Goal: Information Seeking & Learning: Learn about a topic

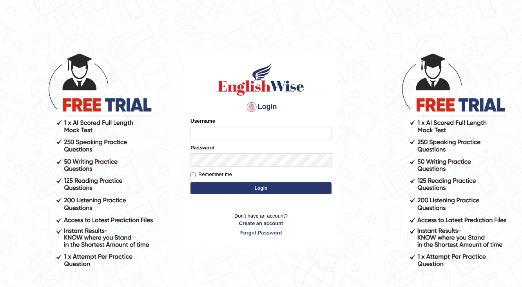
click at [217, 136] on input "Username" at bounding box center [260, 133] width 141 height 13
type input "sanjog1985"
click at [268, 192] on button "Login" at bounding box center [260, 188] width 141 height 12
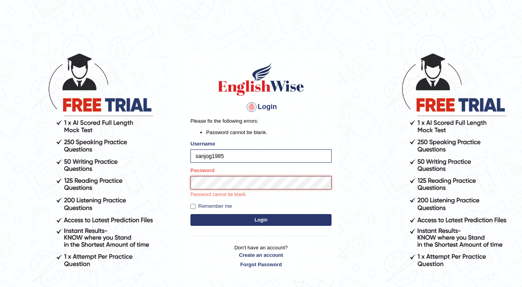
click at [190, 214] on button "Login" at bounding box center [260, 220] width 141 height 12
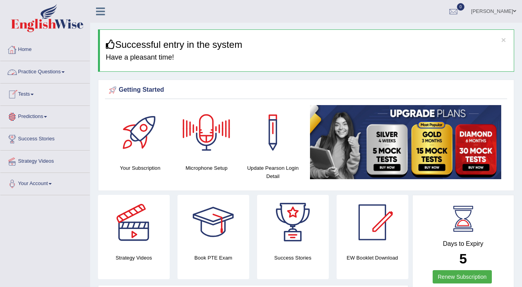
click at [47, 70] on link "Practice Questions" at bounding box center [44, 71] width 89 height 20
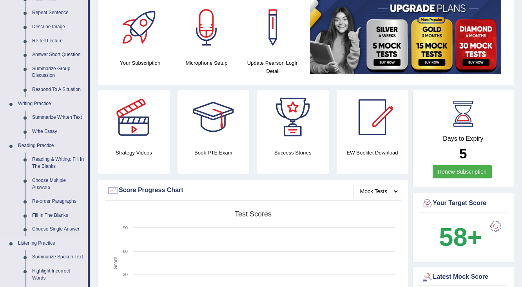
scroll to position [94, 0]
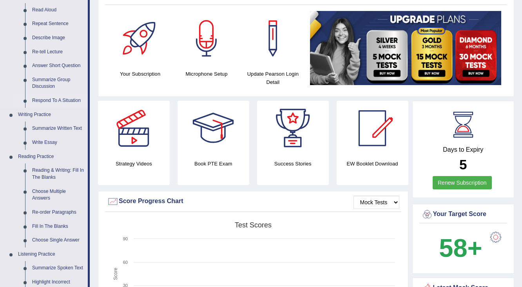
click at [60, 98] on link "Respond To A Situation" at bounding box center [58, 101] width 59 height 14
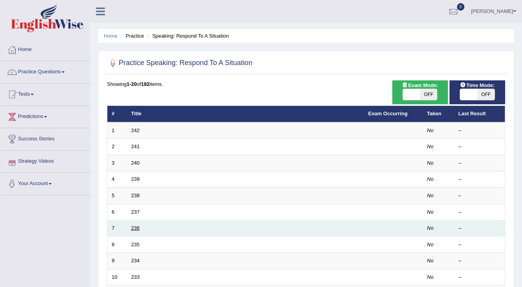
click at [135, 227] on link "236" at bounding box center [135, 228] width 9 height 6
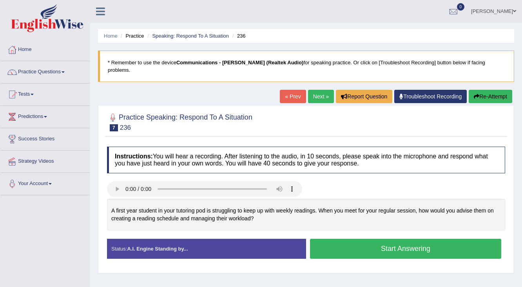
click at [18, 226] on div "Toggle navigation Home Practice Questions Speaking Practice Read Aloud Repeat S…" at bounding box center [261, 203] width 522 height 407
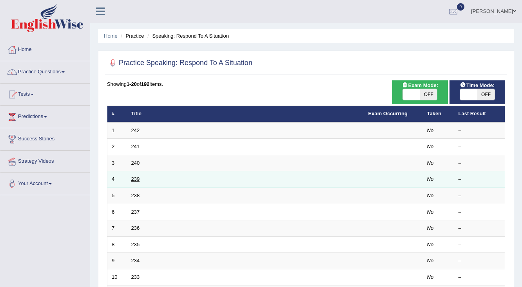
click at [136, 180] on link "239" at bounding box center [135, 179] width 9 height 6
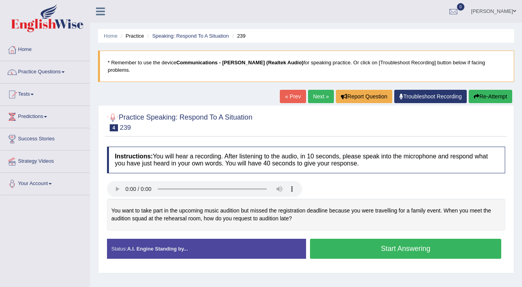
click at [316, 91] on link "Next »" at bounding box center [321, 96] width 26 height 13
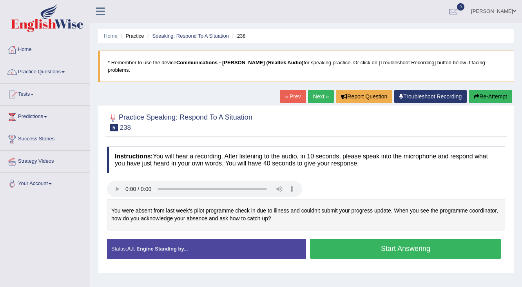
drag, startPoint x: 24, startPoint y: 202, endPoint x: 16, endPoint y: 200, distance: 8.5
click at [20, 201] on div "Toggle navigation Home Practice Questions Speaking Practice Read Aloud Repeat S…" at bounding box center [261, 203] width 522 height 407
click at [0, 193] on div "Home Practice Questions Speaking Practice Read Aloud Repeat Sentence Describe I…" at bounding box center [45, 117] width 101 height 156
click at [1, 192] on li "Your Account Notifications Microphone Setup Change Password Manage Subscription…" at bounding box center [44, 184] width 89 height 22
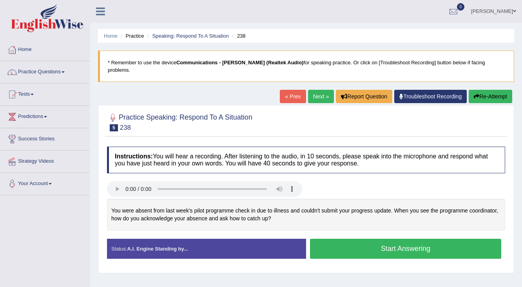
drag, startPoint x: 318, startPoint y: 19, endPoint x: 329, endPoint y: 22, distance: 11.8
click at [329, 22] on div "Sanjog Toggle navigation Username: Sanjog1985 Access Type: Online Subscription:…" at bounding box center [306, 11] width 432 height 23
click at [322, 19] on ul "Sanjog Toggle navigation Username: Sanjog1985 Access Type: Online Subscription:…" at bounding box center [371, 11] width 302 height 22
click at [318, 90] on link "Next »" at bounding box center [321, 96] width 26 height 13
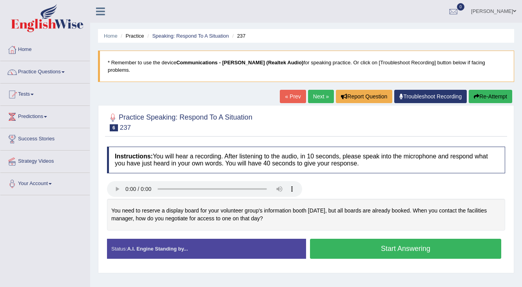
click at [47, 36] on div at bounding box center [45, 19] width 90 height 38
click at [315, 90] on link "Next »" at bounding box center [321, 96] width 26 height 13
click at [311, 90] on link "Next »" at bounding box center [321, 96] width 26 height 13
click at [317, 149] on h4 "Instructions: You will hear a recording. After listening to the audio, in 10 se…" at bounding box center [306, 160] width 398 height 26
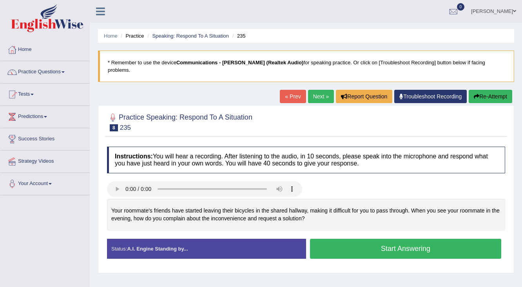
click at [317, 149] on h4 "Instructions: You will hear a recording. After listening to the audio, in 10 se…" at bounding box center [306, 160] width 398 height 26
click at [52, 71] on link "Practice Questions" at bounding box center [44, 71] width 89 height 20
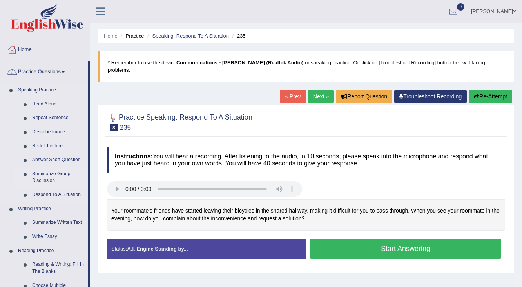
click at [51, 176] on link "Summarize Group Discussion" at bounding box center [58, 177] width 59 height 21
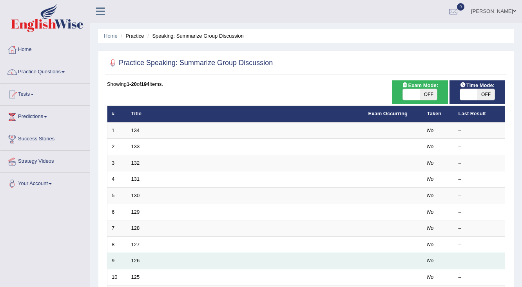
click at [133, 258] on link "126" at bounding box center [135, 260] width 9 height 6
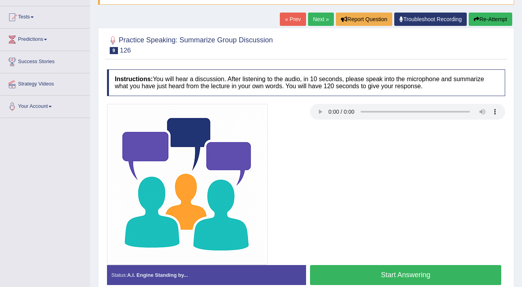
scroll to position [63, 0]
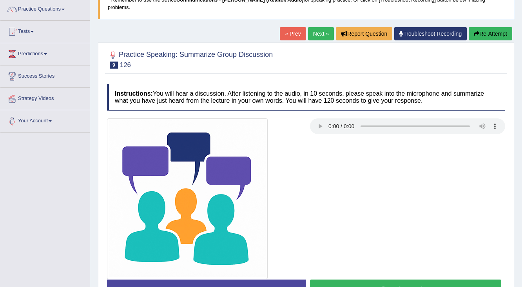
click at [317, 27] on link "Next »" at bounding box center [321, 33] width 26 height 13
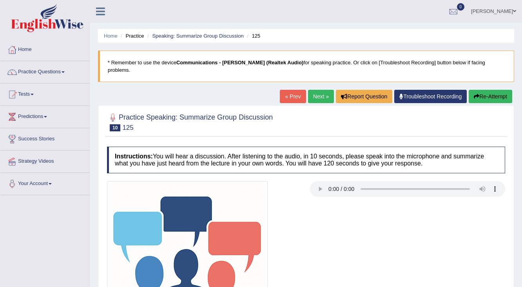
click at [313, 90] on link "Next »" at bounding box center [321, 96] width 26 height 13
click at [319, 93] on link "Next »" at bounding box center [321, 96] width 26 height 13
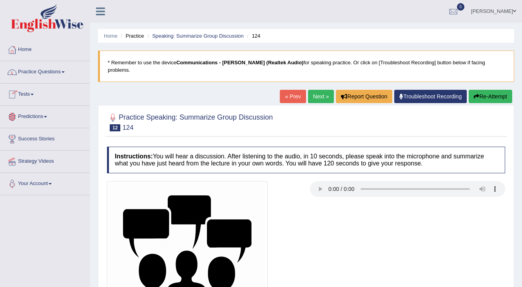
click at [41, 70] on link "Practice Questions" at bounding box center [44, 71] width 89 height 20
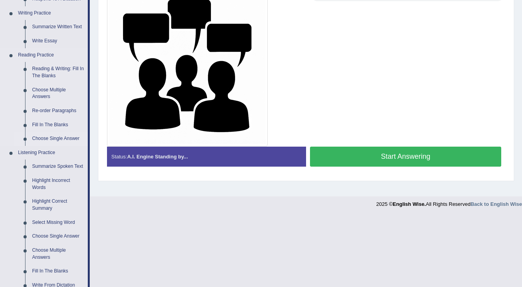
scroll to position [251, 0]
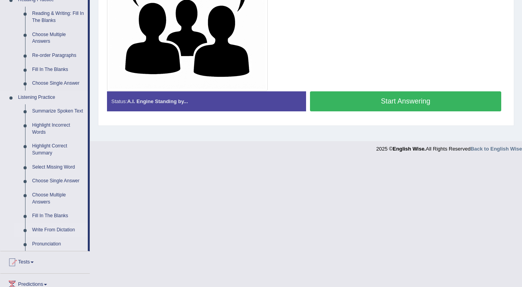
click at [47, 230] on link "Write From Dictation" at bounding box center [58, 230] width 59 height 14
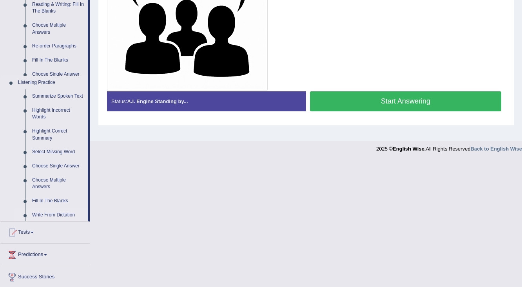
scroll to position [125, 0]
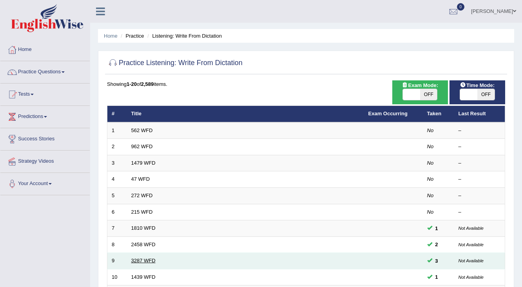
click at [147, 257] on link "3287 WFD" at bounding box center [143, 260] width 24 height 6
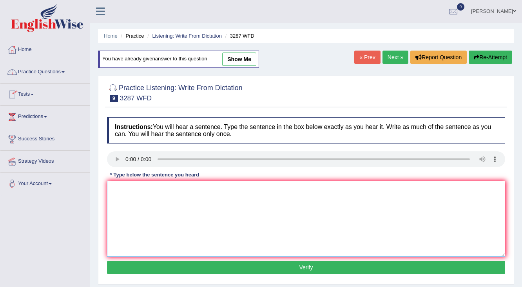
click at [163, 189] on textarea at bounding box center [306, 219] width 398 height 76
type textarea "a"
type textarea "S"
click at [188, 187] on textarea "A new article is published last" at bounding box center [306, 219] width 398 height 76
type textarea "A new article is published regurding public"
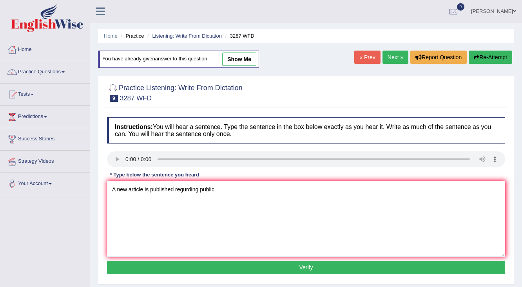
click at [396, 58] on link "Next »" at bounding box center [395, 57] width 26 height 13
click at [384, 54] on link "Next »" at bounding box center [395, 57] width 26 height 13
click at [39, 72] on link "Practice Questions" at bounding box center [44, 71] width 89 height 20
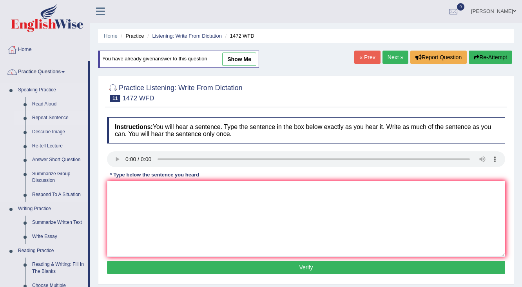
click at [46, 116] on link "Repeat Sentence" at bounding box center [58, 118] width 59 height 14
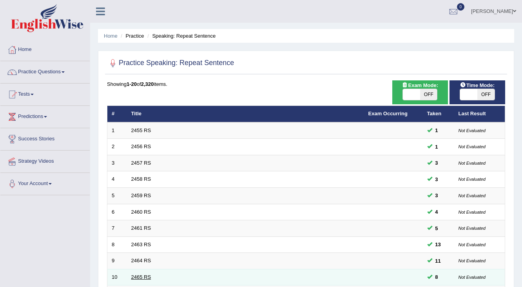
click at [138, 275] on link "2465 RS" at bounding box center [141, 277] width 20 height 6
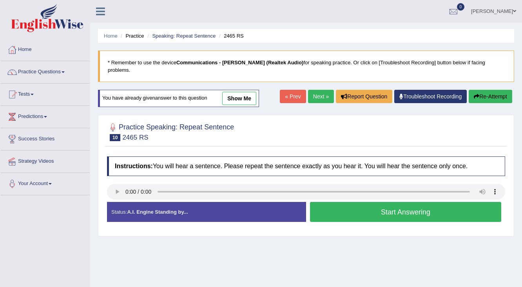
click at [315, 91] on link "Next »" at bounding box center [321, 96] width 26 height 13
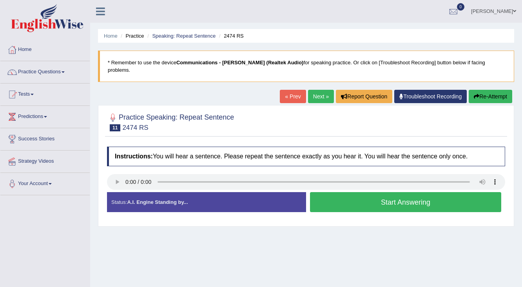
click at [317, 90] on link "Next »" at bounding box center [321, 96] width 26 height 13
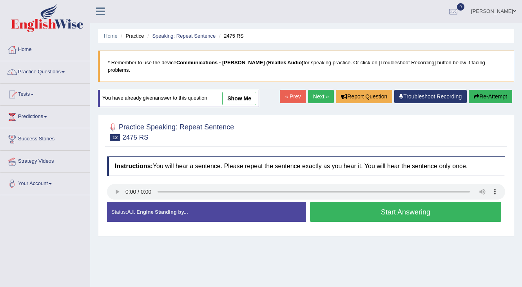
click at [320, 91] on link "Next »" at bounding box center [321, 96] width 26 height 13
click at [318, 90] on link "Next »" at bounding box center [321, 96] width 26 height 13
click at [315, 90] on link "Next »" at bounding box center [321, 96] width 26 height 13
click at [318, 90] on link "Next »" at bounding box center [321, 96] width 26 height 13
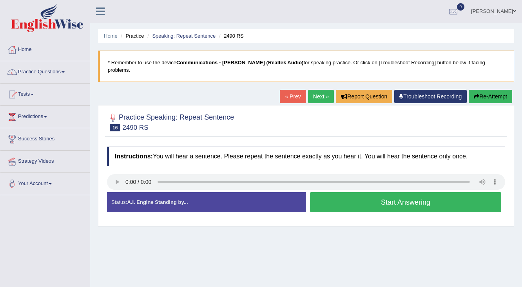
click at [320, 91] on link "Next »" at bounding box center [321, 96] width 26 height 13
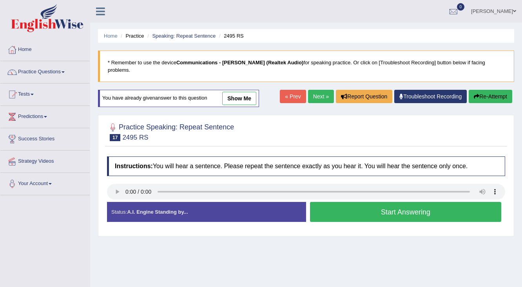
click at [315, 90] on link "Next »" at bounding box center [321, 96] width 26 height 13
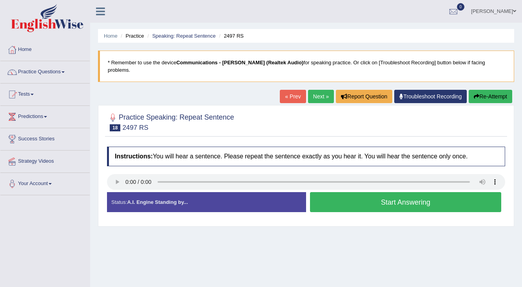
click at [318, 92] on link "Next »" at bounding box center [321, 96] width 26 height 13
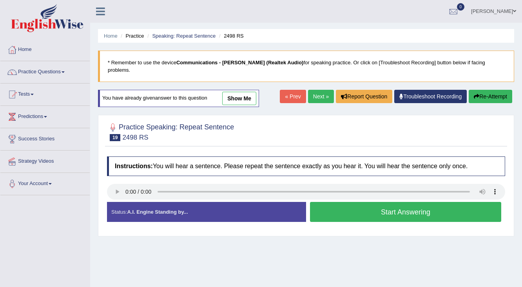
click at [310, 90] on link "Next »" at bounding box center [321, 96] width 26 height 13
click at [320, 92] on link "Next »" at bounding box center [321, 96] width 26 height 13
click at [316, 90] on link "Next »" at bounding box center [321, 96] width 26 height 13
click at [319, 90] on link "Next »" at bounding box center [321, 96] width 26 height 13
click at [316, 90] on link "Next »" at bounding box center [321, 96] width 26 height 13
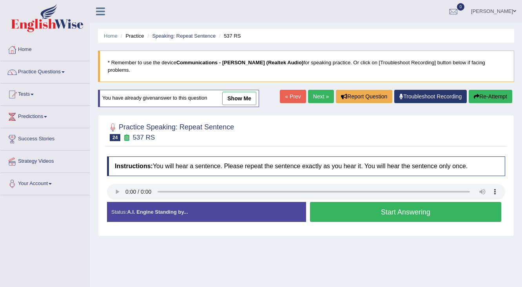
click at [319, 90] on link "Next »" at bounding box center [321, 96] width 26 height 13
click at [313, 90] on link "Next »" at bounding box center [321, 96] width 26 height 13
click at [317, 90] on link "Next »" at bounding box center [321, 96] width 26 height 13
click at [318, 90] on link "Next »" at bounding box center [321, 96] width 26 height 13
click at [320, 92] on link "Next »" at bounding box center [321, 96] width 26 height 13
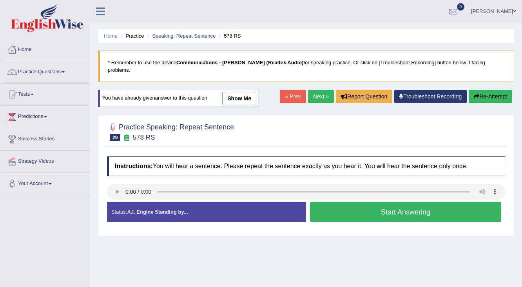
click at [319, 91] on link "Next »" at bounding box center [321, 96] width 26 height 13
click at [316, 90] on link "Next »" at bounding box center [321, 96] width 26 height 13
click at [320, 90] on link "Next »" at bounding box center [321, 96] width 26 height 13
click at [319, 90] on link "Next »" at bounding box center [321, 96] width 26 height 13
click at [322, 90] on link "Next »" at bounding box center [321, 96] width 26 height 13
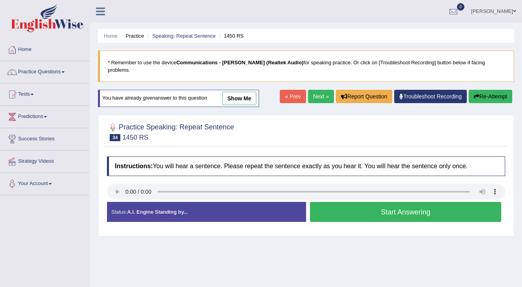
click at [313, 91] on link "Next »" at bounding box center [321, 96] width 26 height 13
click at [310, 90] on link "Next »" at bounding box center [321, 96] width 26 height 13
click at [309, 90] on link "Next »" at bounding box center [321, 96] width 26 height 13
click at [313, 91] on link "Next »" at bounding box center [321, 96] width 26 height 13
click at [396, 202] on button "Start Answering" at bounding box center [405, 212] width 191 height 20
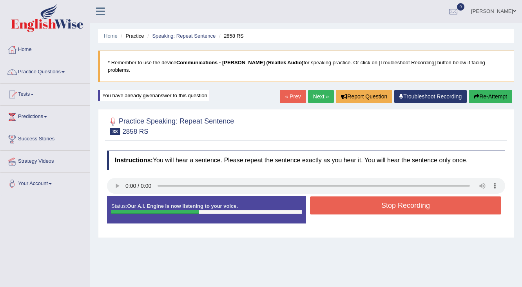
click at [387, 204] on button "Stop Recording" at bounding box center [405, 205] width 191 height 18
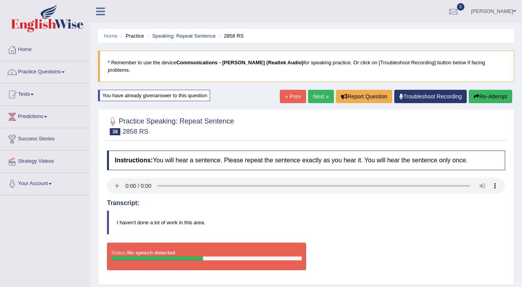
click at [313, 91] on link "Next »" at bounding box center [321, 96] width 26 height 13
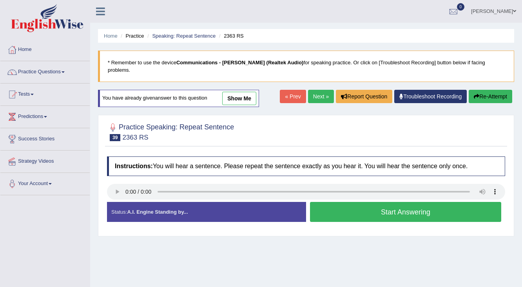
click at [321, 91] on link "Next »" at bounding box center [321, 96] width 26 height 13
click at [320, 90] on link "Next »" at bounding box center [321, 96] width 26 height 13
click at [22, 69] on link "Practice Questions" at bounding box center [44, 71] width 89 height 20
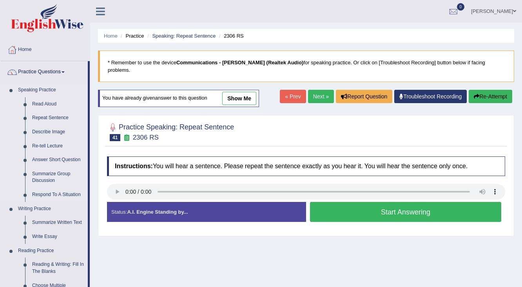
click at [42, 101] on link "Read Aloud" at bounding box center [58, 104] width 59 height 14
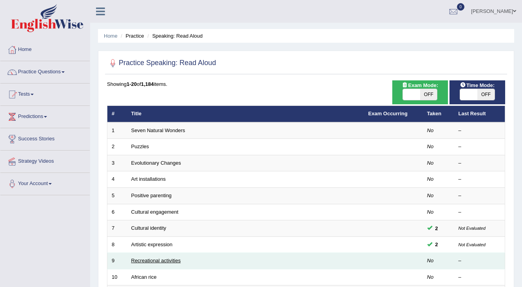
click at [161, 261] on link "Recreational activities" at bounding box center [155, 260] width 49 height 6
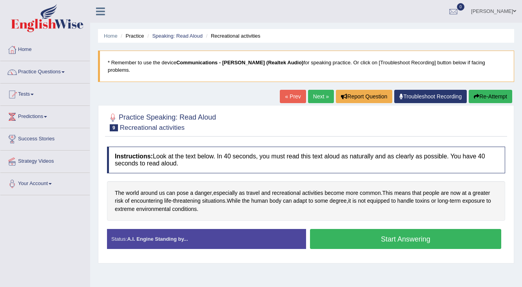
click at [312, 90] on link "Next »" at bounding box center [321, 96] width 26 height 13
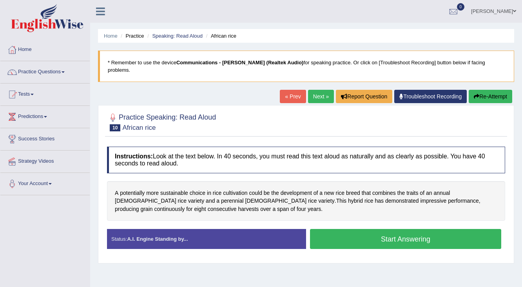
click at [315, 90] on link "Next »" at bounding box center [321, 96] width 26 height 13
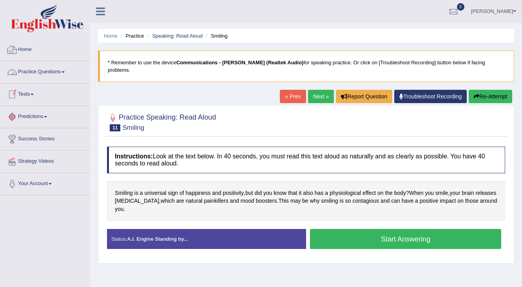
click at [323, 90] on link "Next »" at bounding box center [321, 96] width 26 height 13
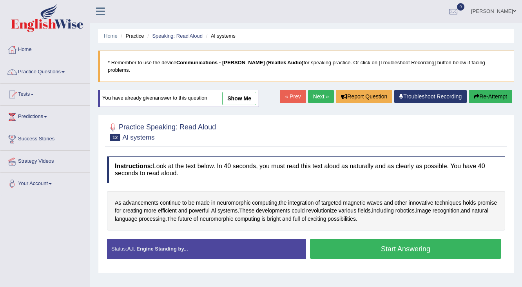
click at [309, 91] on link "Next »" at bounding box center [321, 96] width 26 height 13
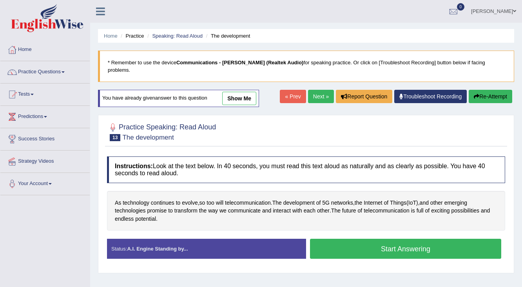
click at [313, 90] on link "Next »" at bounding box center [321, 96] width 26 height 13
click at [317, 92] on link "Next »" at bounding box center [321, 96] width 26 height 13
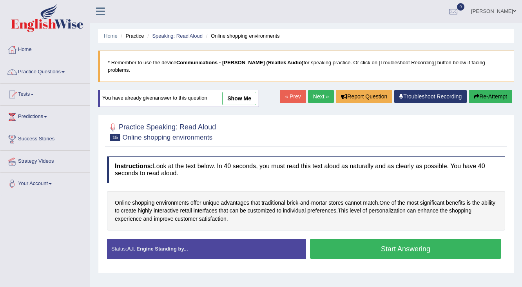
click at [313, 90] on link "Next »" at bounding box center [321, 96] width 26 height 13
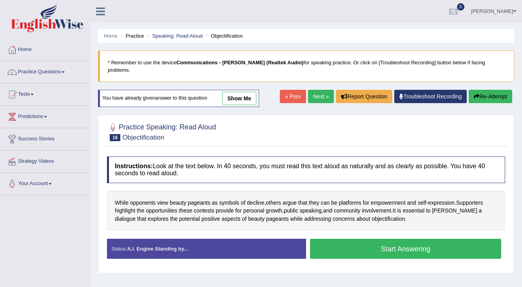
click at [319, 90] on link "Next »" at bounding box center [321, 96] width 26 height 13
click at [322, 90] on link "Next »" at bounding box center [321, 96] width 26 height 13
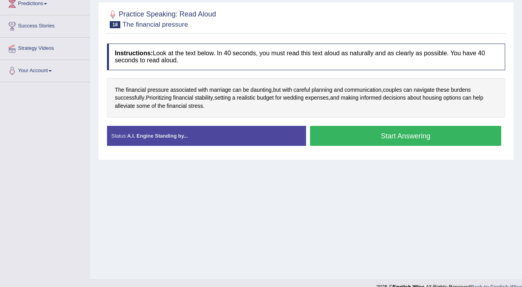
scroll to position [125, 0]
